Goal: Navigation & Orientation: Find specific page/section

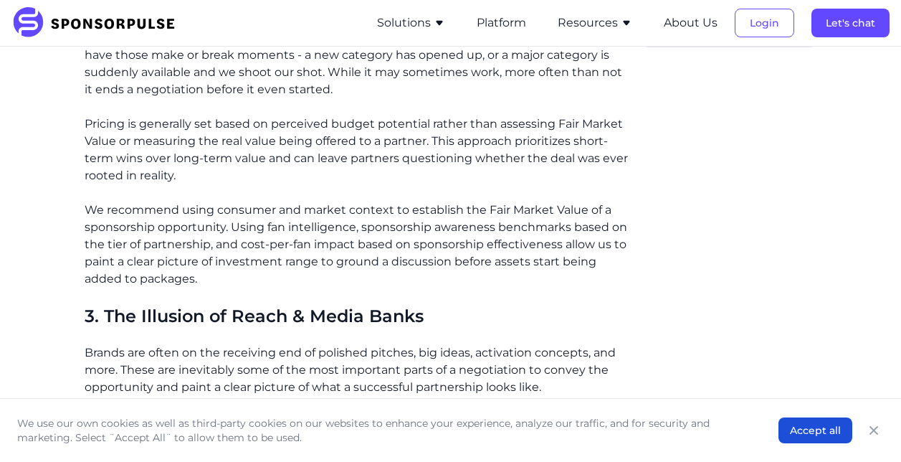
scroll to position [1132, 0]
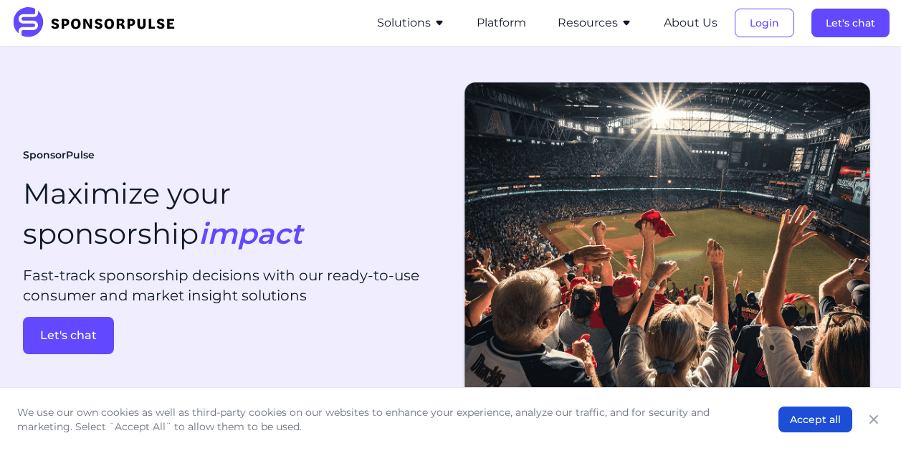
click at [70, 26] on img at bounding box center [98, 23] width 174 height 32
click at [436, 24] on icon "button" at bounding box center [439, 22] width 11 height 11
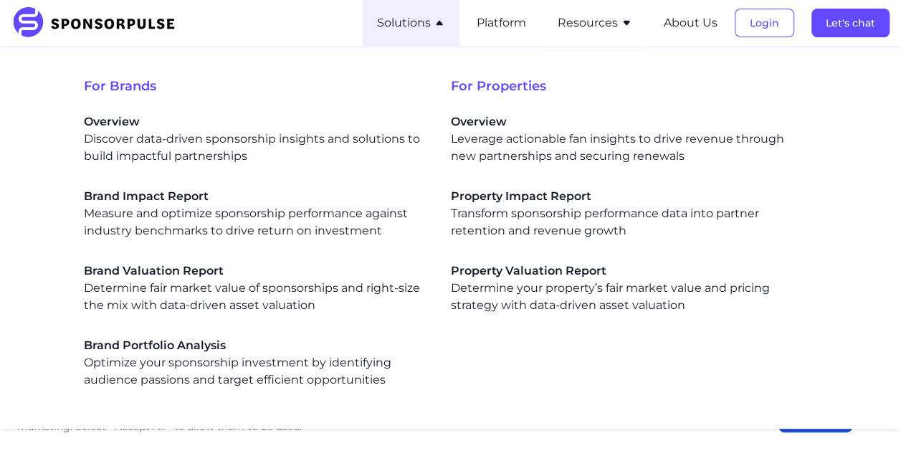
click at [622, 30] on button "Resources" at bounding box center [595, 22] width 75 height 17
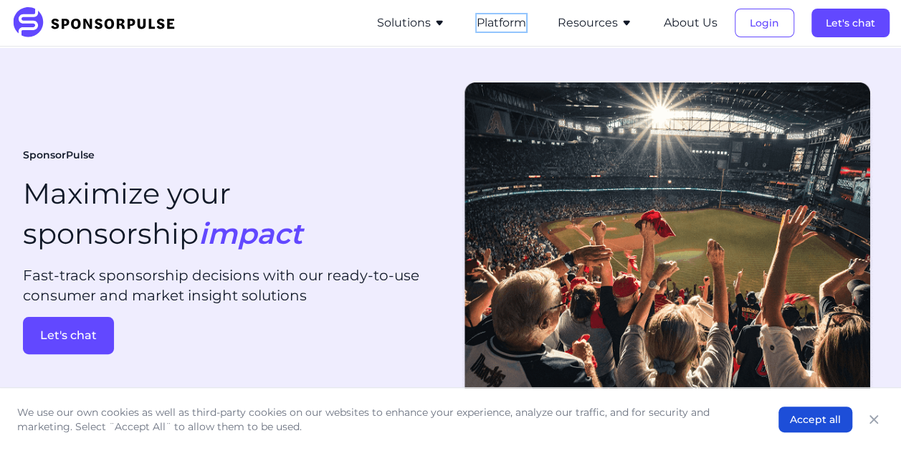
click at [503, 27] on button "Platform" at bounding box center [501, 22] width 49 height 17
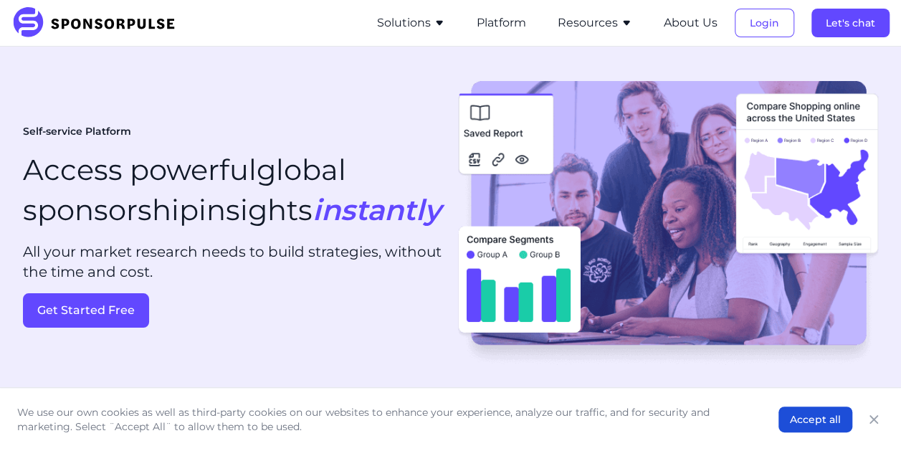
click at [426, 27] on button "Solutions" at bounding box center [411, 22] width 68 height 17
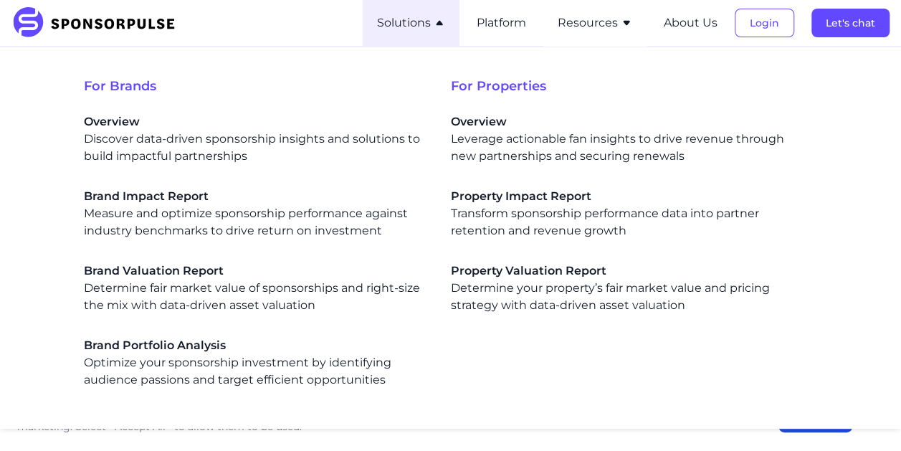
click at [596, 26] on button "Resources" at bounding box center [595, 22] width 75 height 17
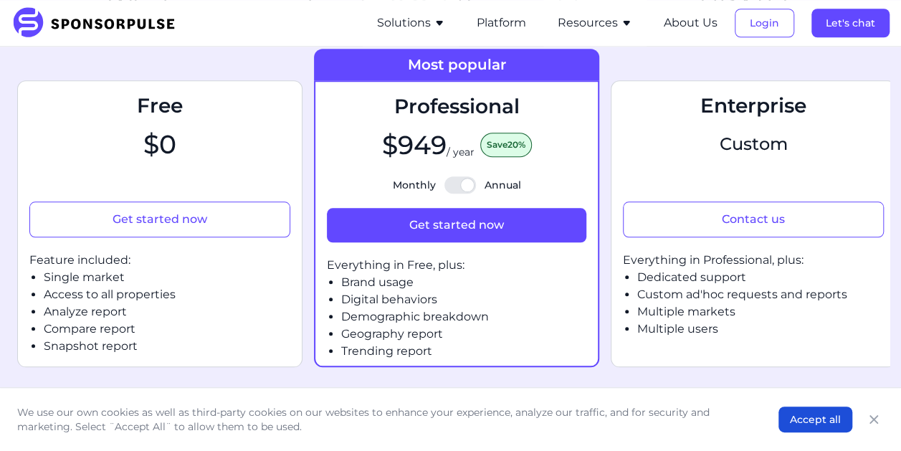
scroll to position [573, 0]
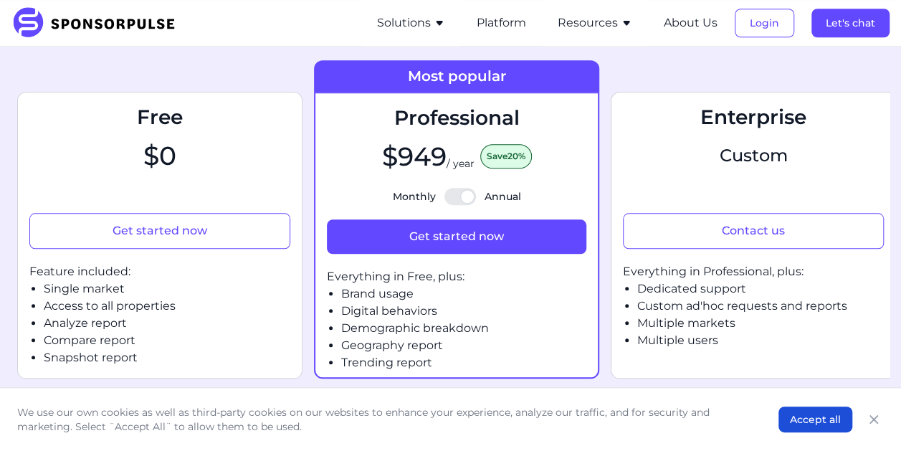
click at [465, 201] on div at bounding box center [460, 196] width 32 height 17
click at [457, 197] on input "Monthly Annual" at bounding box center [456, 196] width 1 height 1
click at [451, 201] on div at bounding box center [460, 196] width 32 height 17
click at [456, 197] on input "Monthly Annual" at bounding box center [456, 196] width 1 height 1
checkbox input "true"
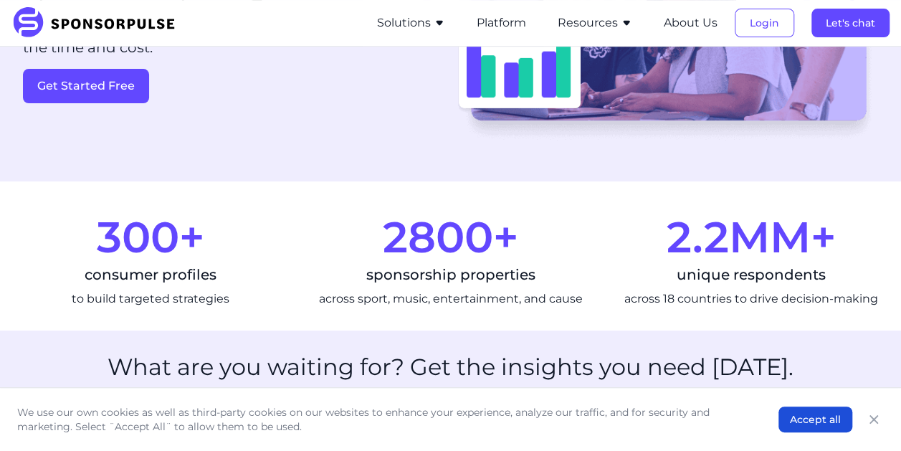
scroll to position [0, 0]
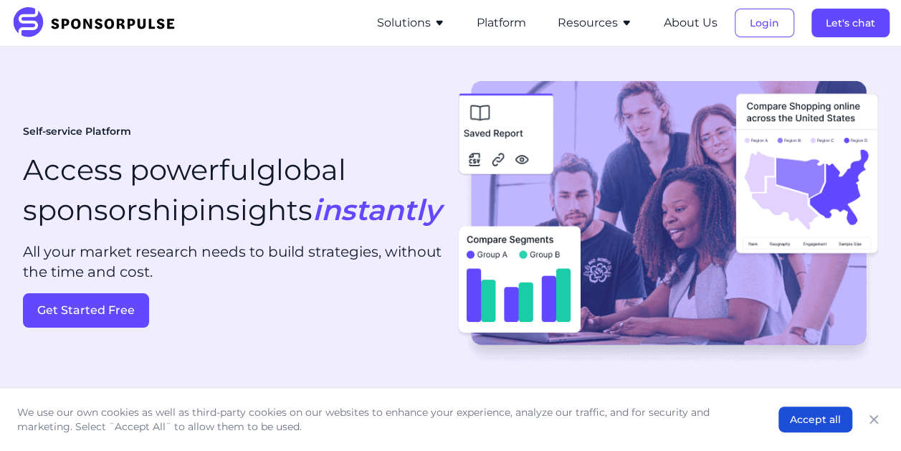
click at [492, 70] on div "Self-service Platform Access powerful global sponsorship insights instantly All…" at bounding box center [450, 226] width 855 height 313
click at [424, 25] on button "Solutions" at bounding box center [411, 22] width 68 height 17
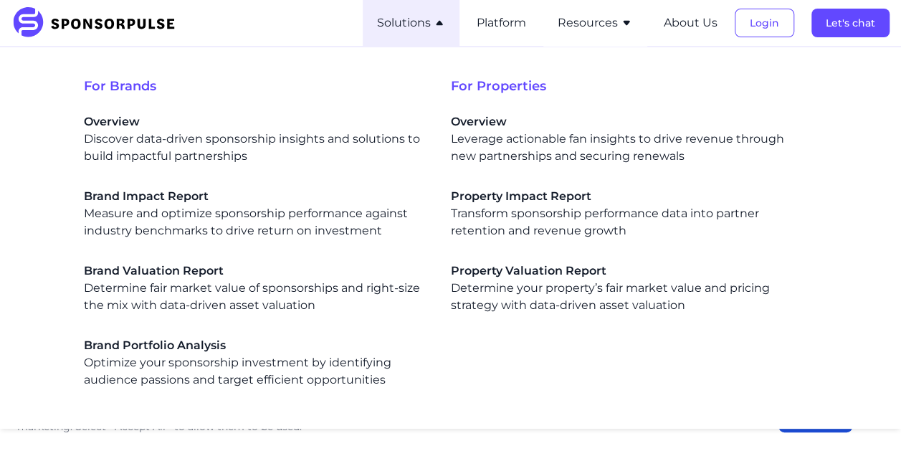
click at [430, 21] on button "Solutions" at bounding box center [411, 22] width 68 height 17
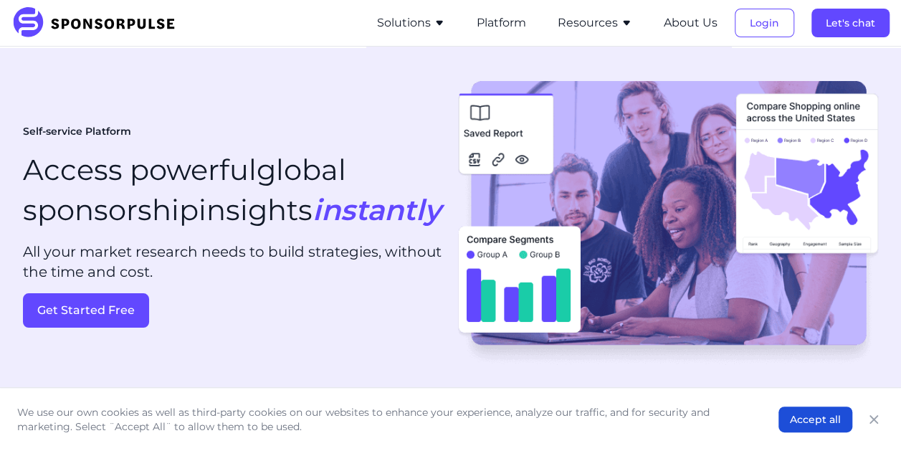
click at [430, 21] on button "Solutions" at bounding box center [411, 22] width 68 height 17
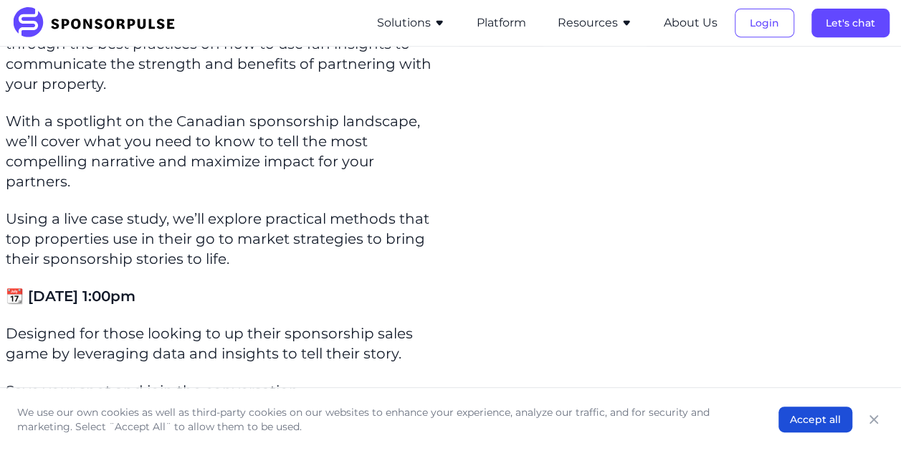
scroll to position [358, 0]
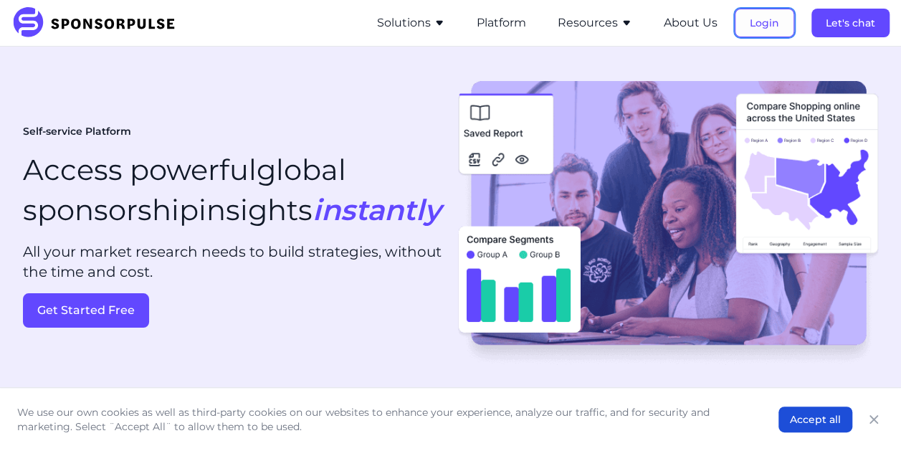
click at [773, 23] on button "Login" at bounding box center [764, 23] width 59 height 29
